Goal: Subscribe to service/newsletter

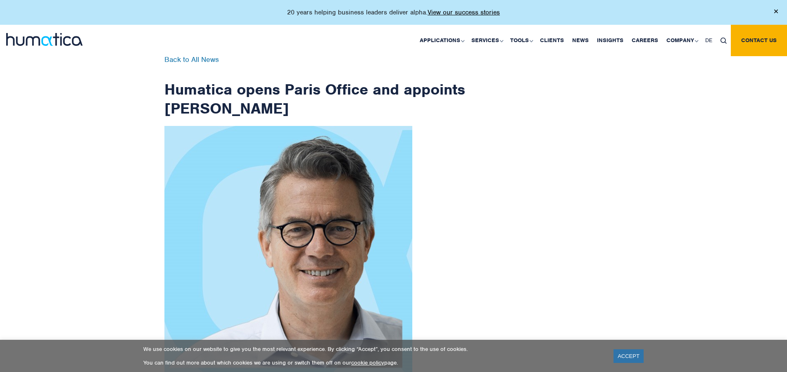
scroll to position [1318, 0]
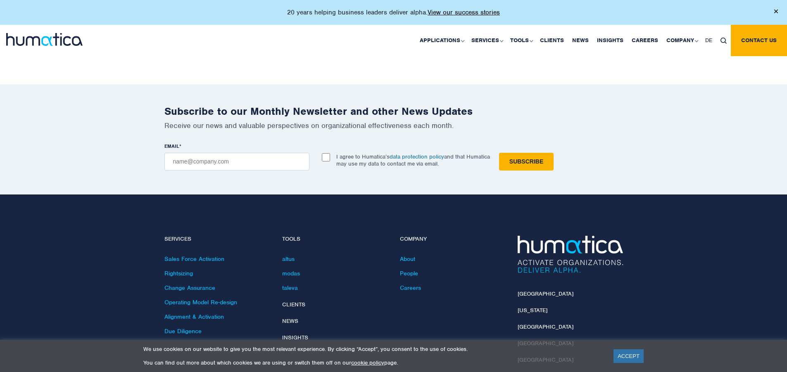
checkbox input "true"
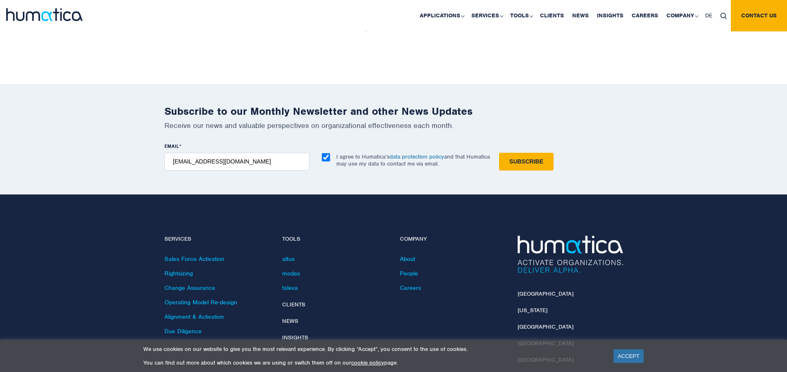
type input "[EMAIL_ADDRESS][DOMAIN_NAME]"
click at [499, 153] on input "Subscribe" at bounding box center [526, 162] width 55 height 18
